Goal: Navigation & Orientation: Find specific page/section

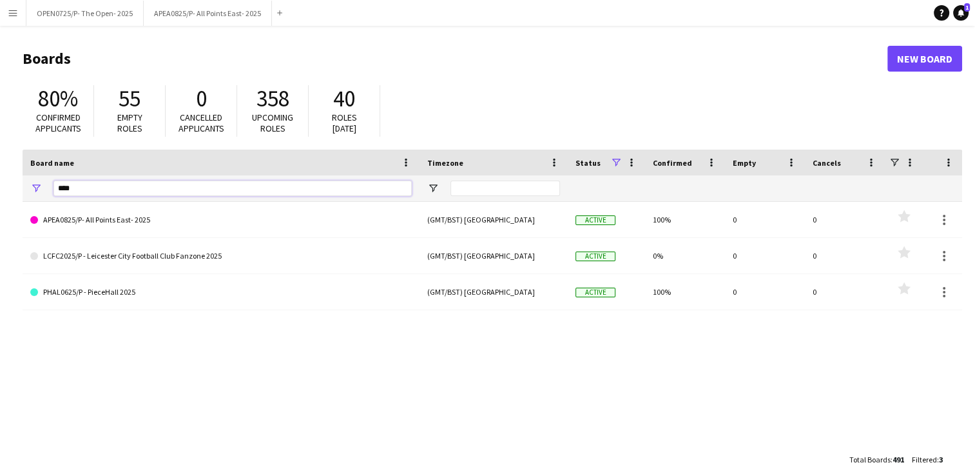
drag, startPoint x: 88, startPoint y: 194, endPoint x: 10, endPoint y: 175, distance: 79.6
click at [24, 186] on div "***" at bounding box center [221, 188] width 397 height 26
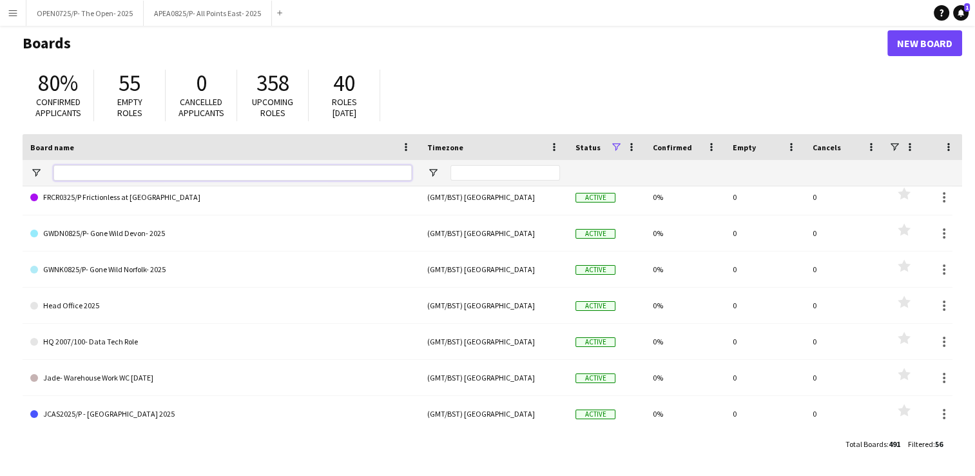
scroll to position [1270, 0]
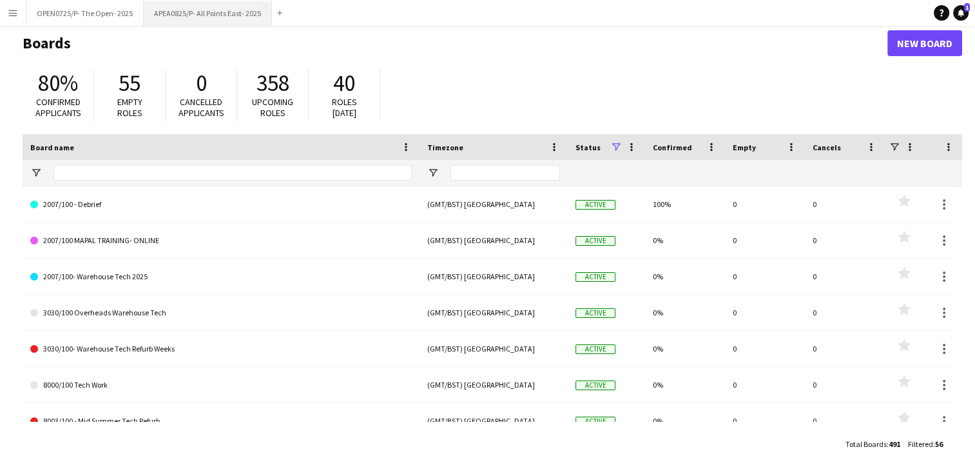
drag, startPoint x: 243, startPoint y: 14, endPoint x: 251, endPoint y: 10, distance: 8.6
click at [243, 14] on button "APEA0825/P- All Points East- 2025 Close" at bounding box center [208, 13] width 128 height 25
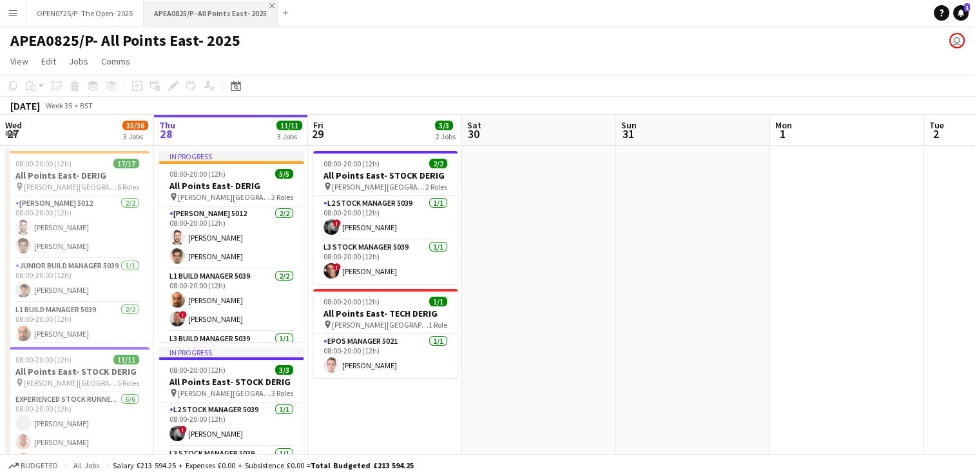
click at [269, 5] on app-icon "Close" at bounding box center [271, 5] width 5 height 5
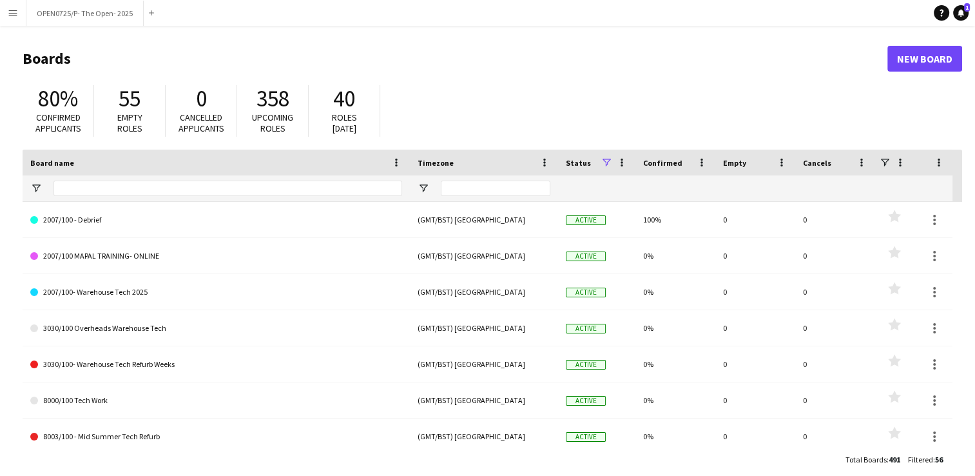
click at [0, 0] on app-icon "Close" at bounding box center [0, 0] width 0 height 0
click at [21, 9] on button "Menu" at bounding box center [13, 13] width 26 height 26
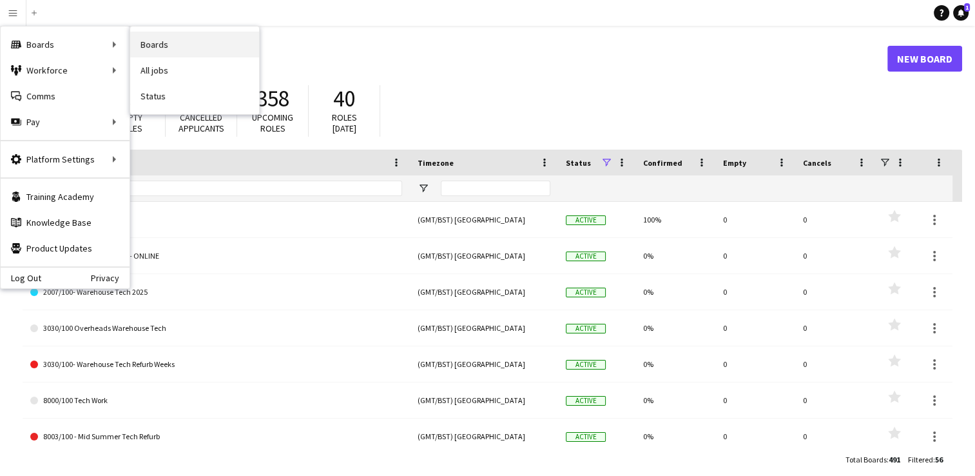
click at [152, 50] on link "Boards" at bounding box center [194, 45] width 129 height 26
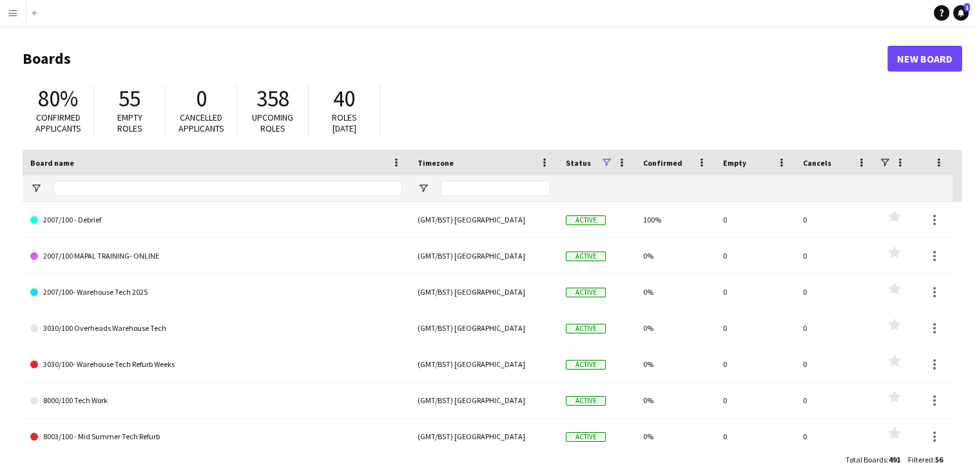
click at [8, 14] on app-icon "Menu" at bounding box center [13, 13] width 10 height 10
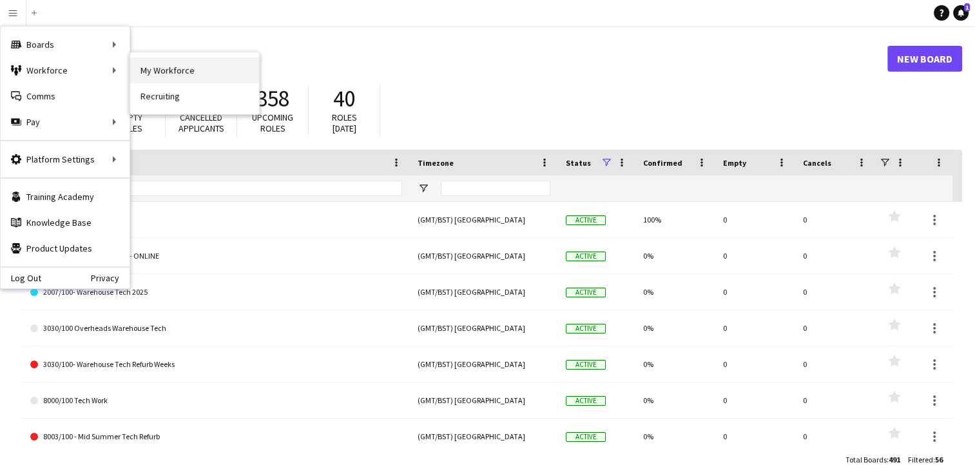
click at [173, 70] on link "My Workforce" at bounding box center [194, 70] width 129 height 26
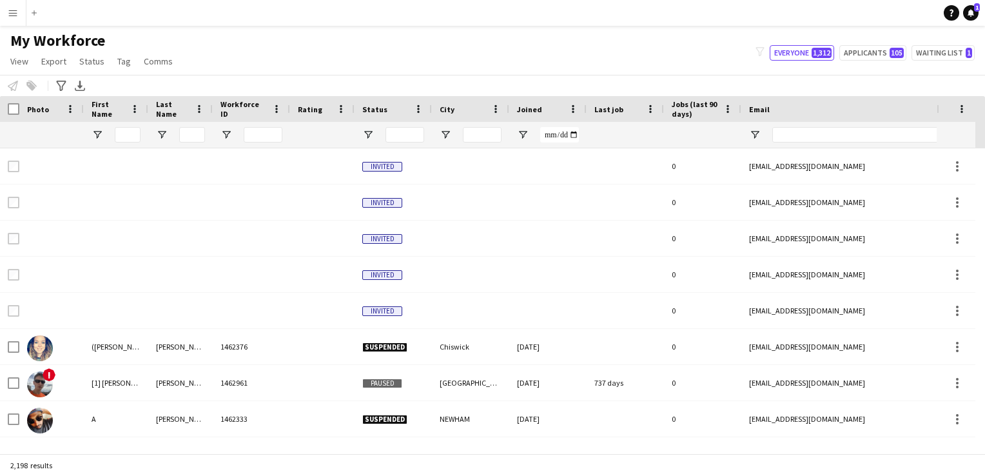
click at [17, 15] on app-icon "Menu" at bounding box center [13, 13] width 10 height 10
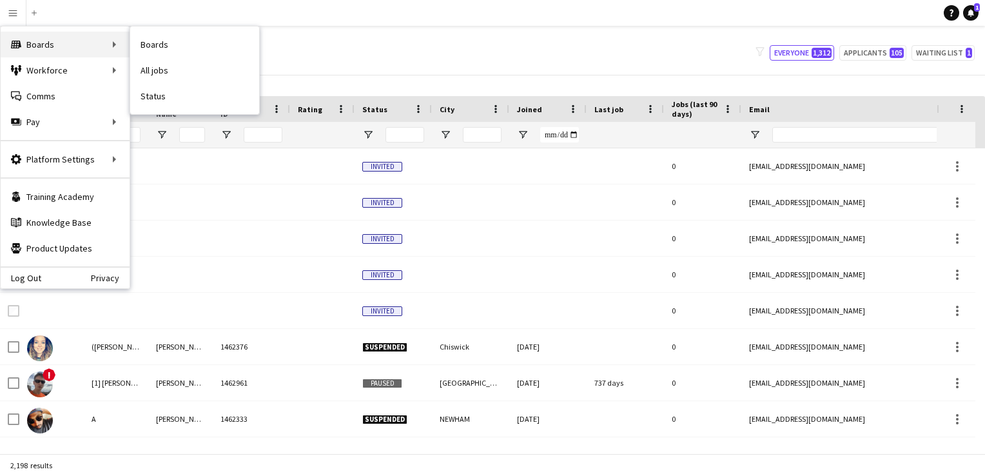
click at [44, 47] on div "Boards Boards" at bounding box center [65, 45] width 129 height 26
click at [139, 46] on link "Boards" at bounding box center [194, 45] width 129 height 26
